Goal: Task Accomplishment & Management: Manage account settings

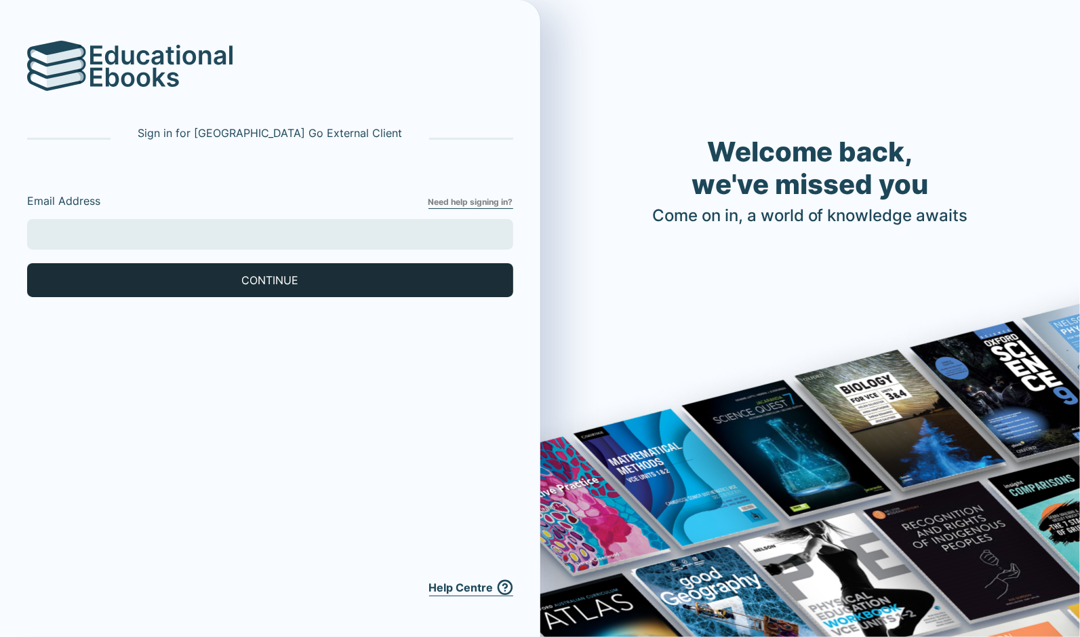
click at [446, 287] on button "CONTINUE" at bounding box center [270, 280] width 486 height 34
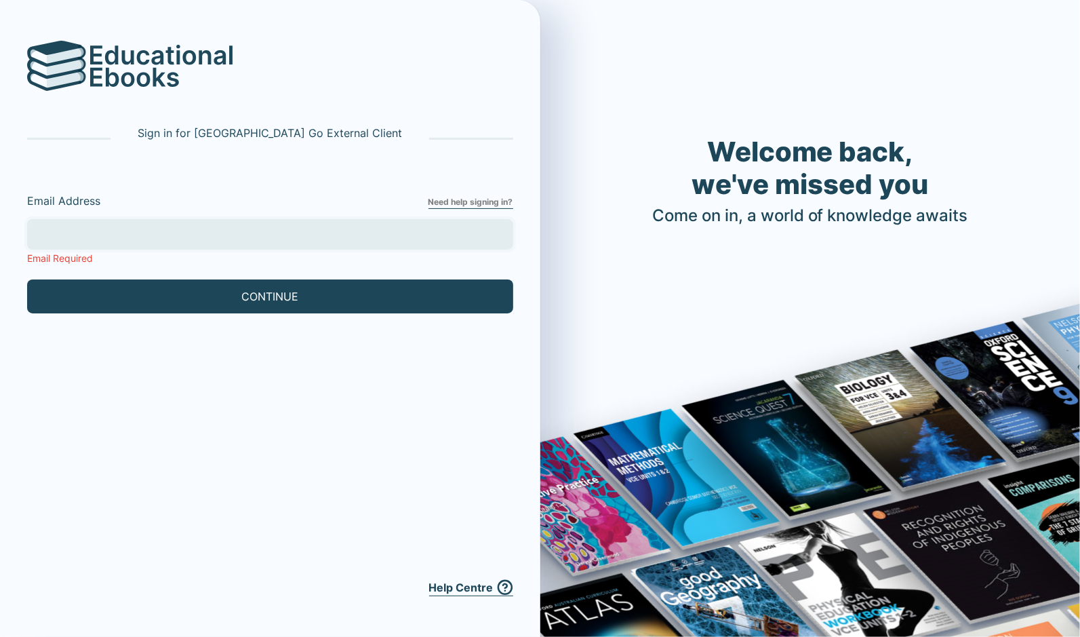
click at [389, 234] on input "Email Address" at bounding box center [270, 234] width 486 height 31
type input "[EMAIL_ADDRESS][DOMAIN_NAME]"
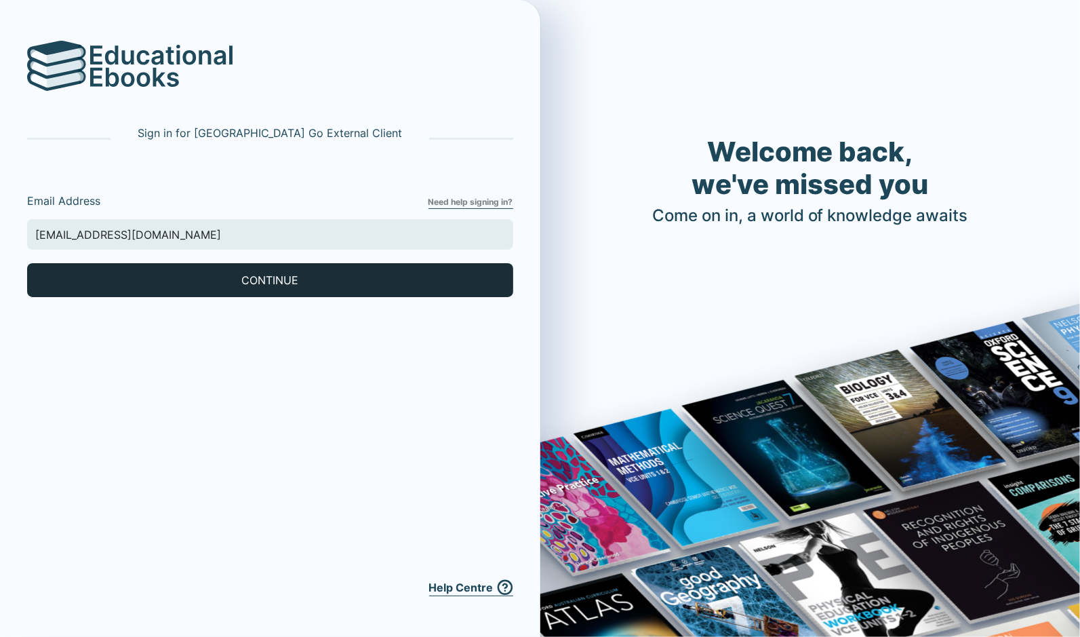
click at [199, 288] on button "CONTINUE" at bounding box center [270, 280] width 486 height 34
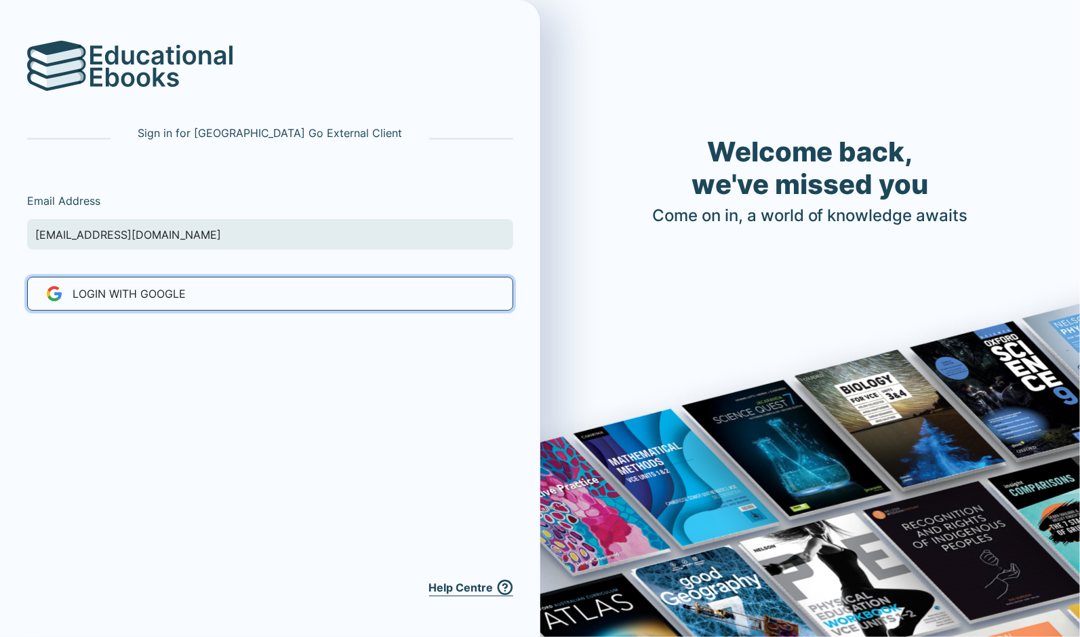
click at [199, 288] on button "LOGIN WITH Google" at bounding box center [270, 294] width 486 height 34
